Goal: Check status: Check status

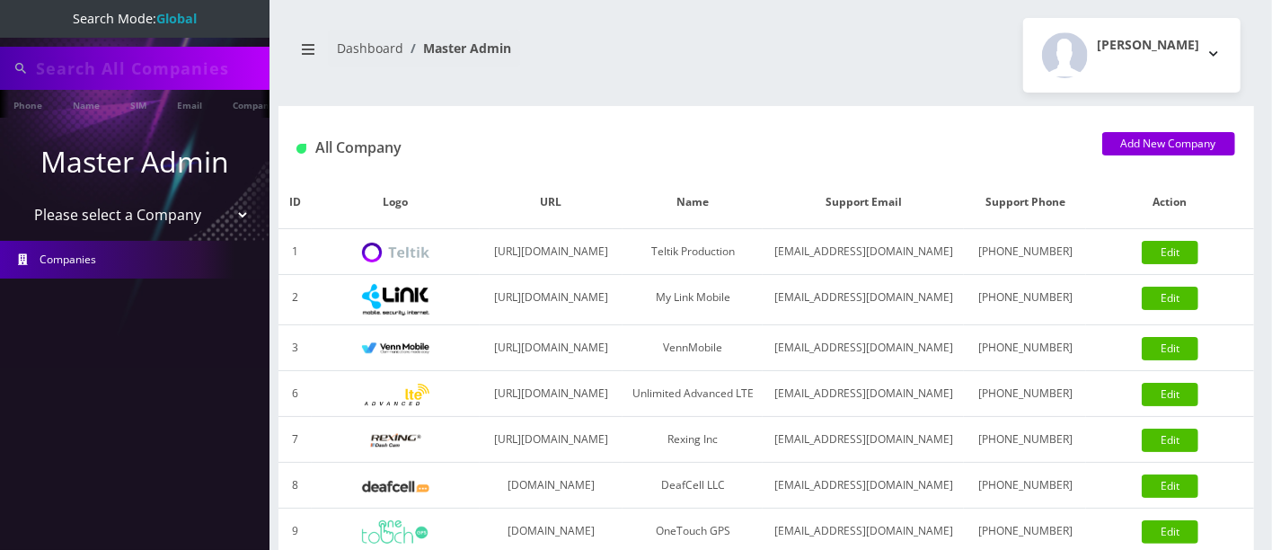
click at [101, 67] on input "text" at bounding box center [150, 68] width 229 height 34
type input "2564798220"
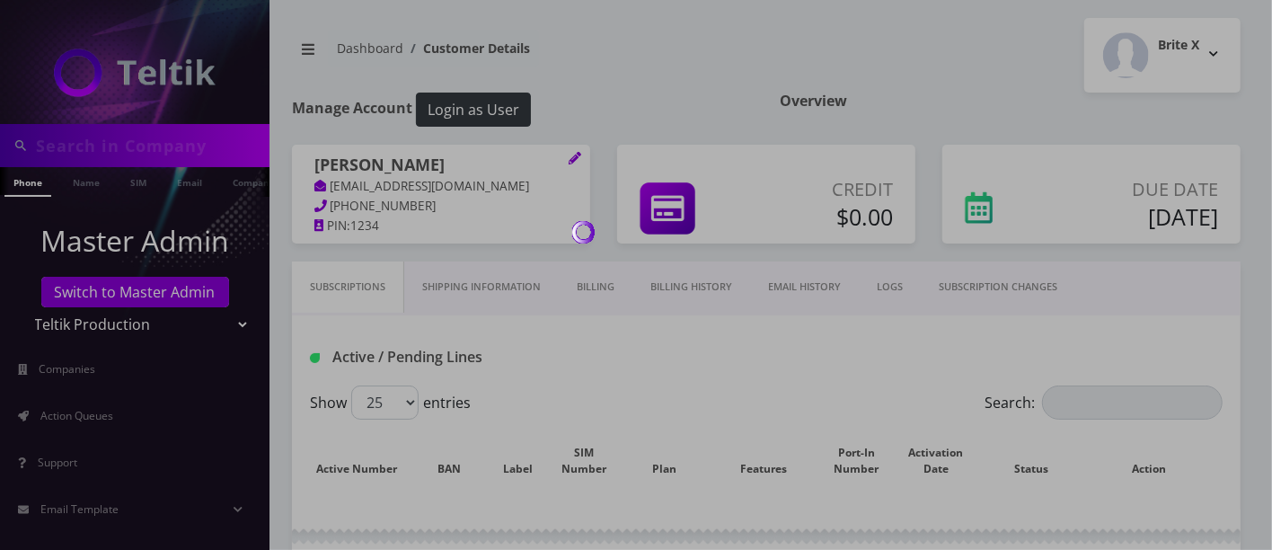
type input "8456599701"
